Goal: Find specific page/section: Find specific page/section

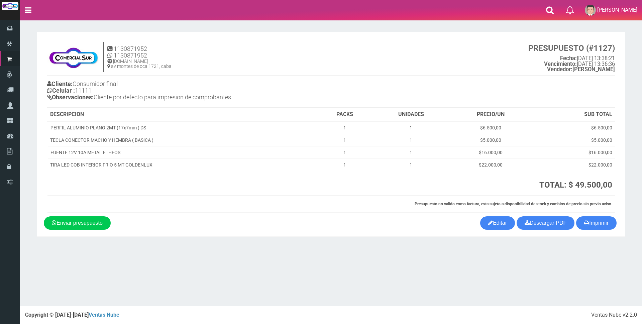
click at [410, 271] on div "× Titulo del Msj texto Mas Texto Cancelar Aceptar 1130871952" at bounding box center [331, 153] width 622 height 306
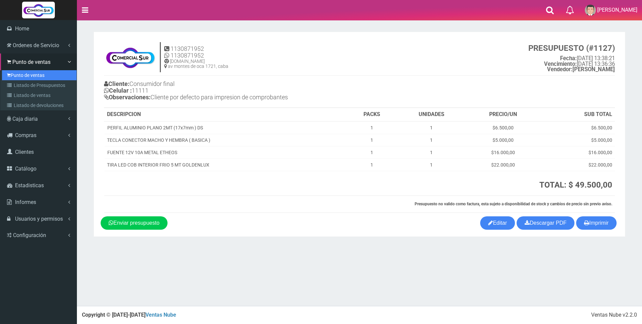
click at [33, 75] on link "Punto de ventas" at bounding box center [39, 75] width 75 height 10
